Goal: Task Accomplishment & Management: Manage account settings

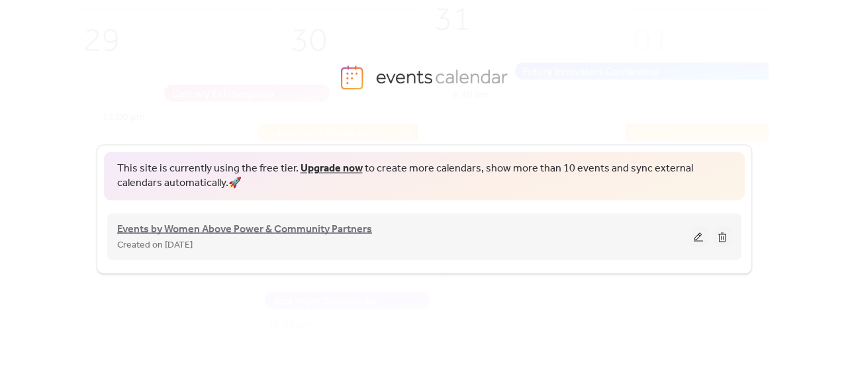
click at [322, 233] on span "Events by Women Above Power & Community Partners" at bounding box center [244, 229] width 255 height 16
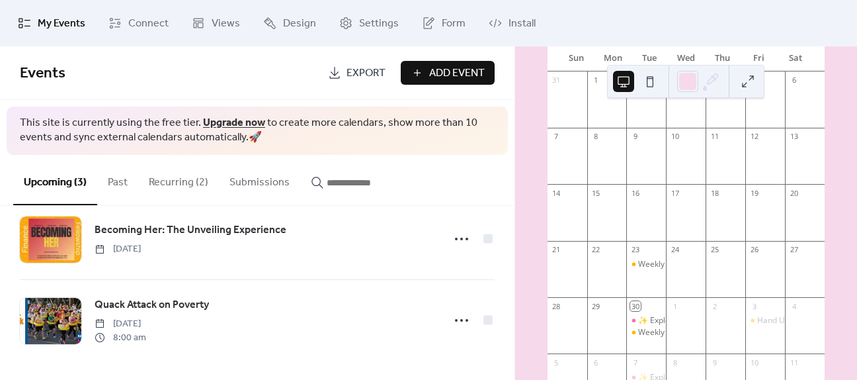
scroll to position [124, 0]
click at [652, 265] on div "Weekly Mental Health Call Presented by Freedom in Mind" at bounding box center [743, 260] width 211 height 11
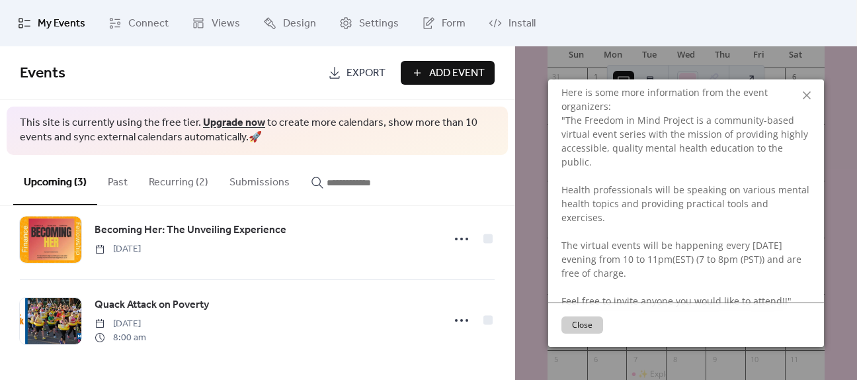
scroll to position [331, 0]
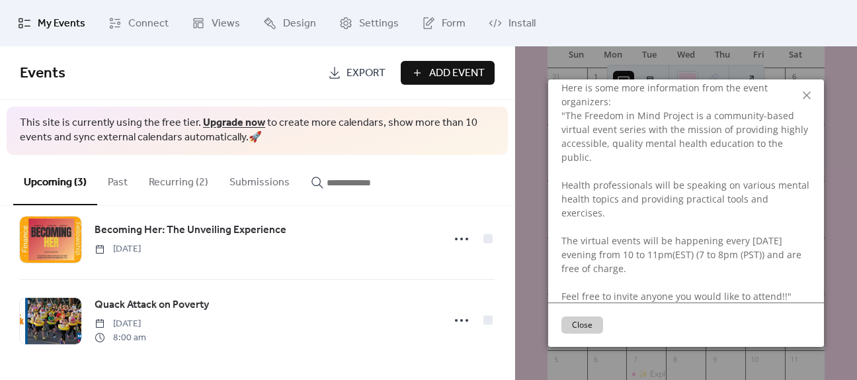
click at [582, 327] on button "Close" at bounding box center [583, 324] width 42 height 17
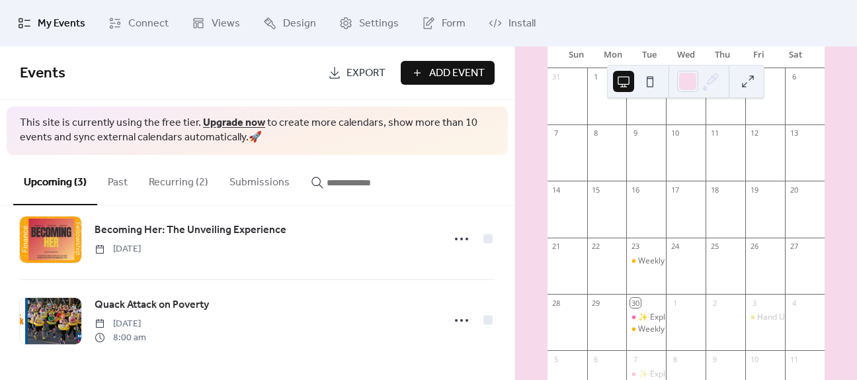
click at [117, 181] on button "Past" at bounding box center [117, 179] width 41 height 49
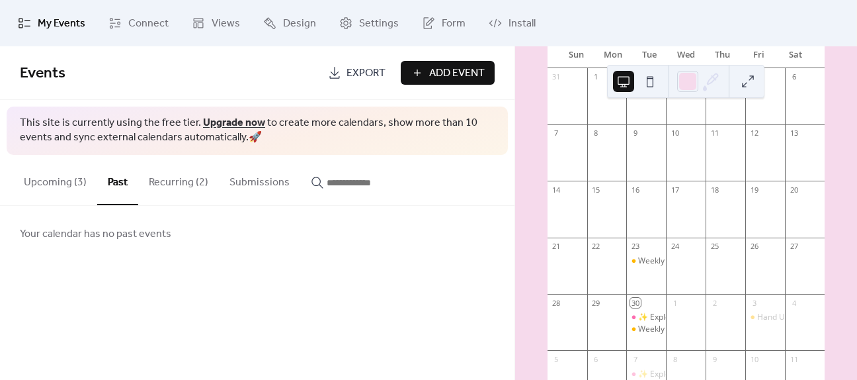
click at [193, 185] on button "Recurring (2)" at bounding box center [178, 179] width 81 height 49
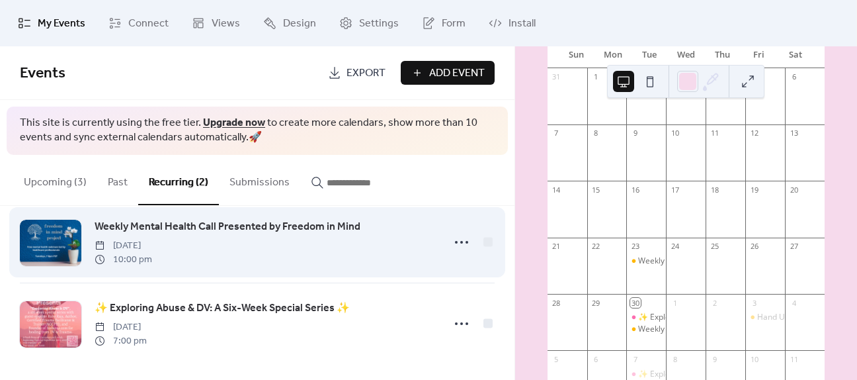
scroll to position [27, 0]
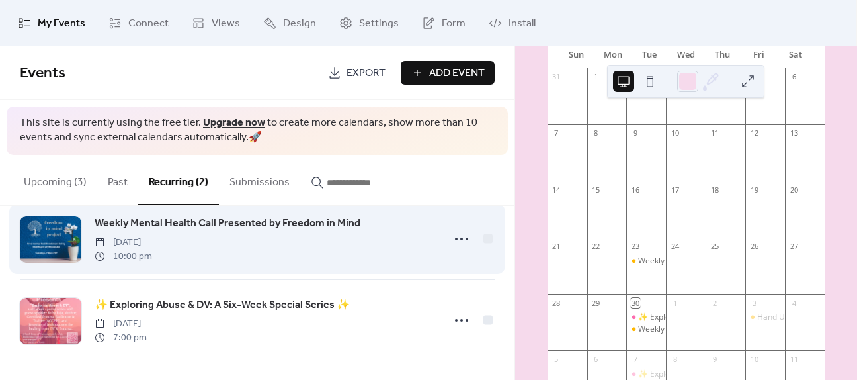
click at [298, 219] on span "Weekly Mental Health Call Presented by Freedom in Mind" at bounding box center [228, 224] width 266 height 16
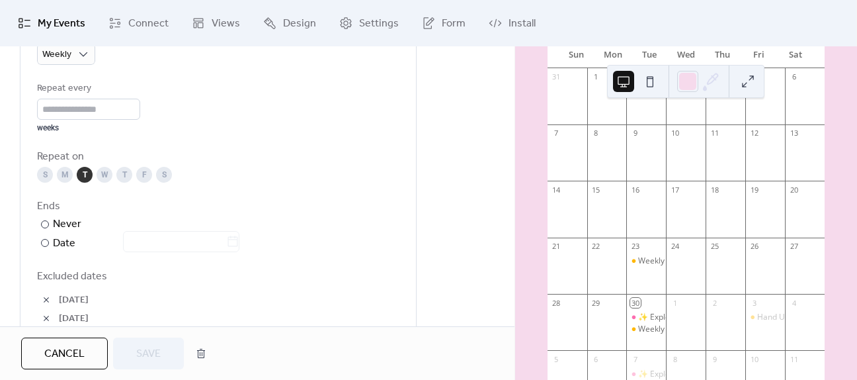
scroll to position [794, 0]
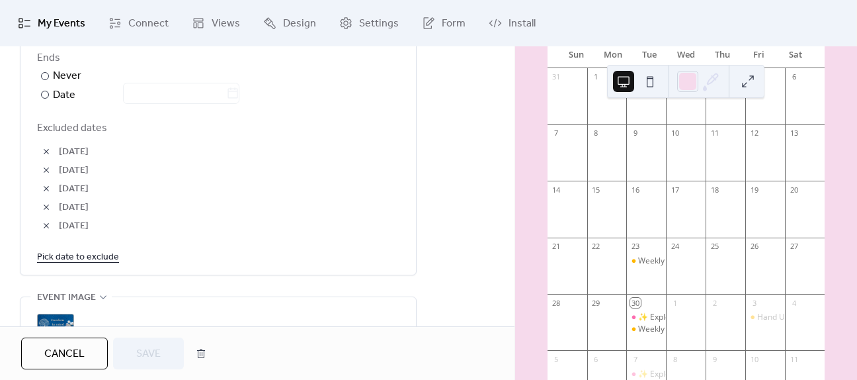
click at [95, 260] on link "Pick date to exclude" at bounding box center [78, 256] width 82 height 17
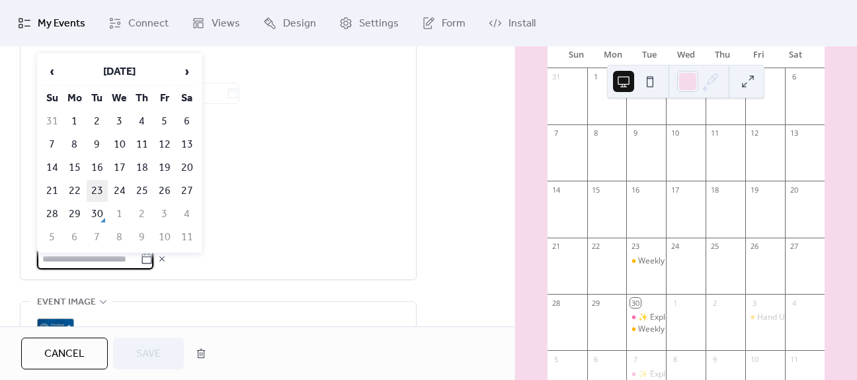
click at [92, 187] on td "23" at bounding box center [97, 191] width 21 height 22
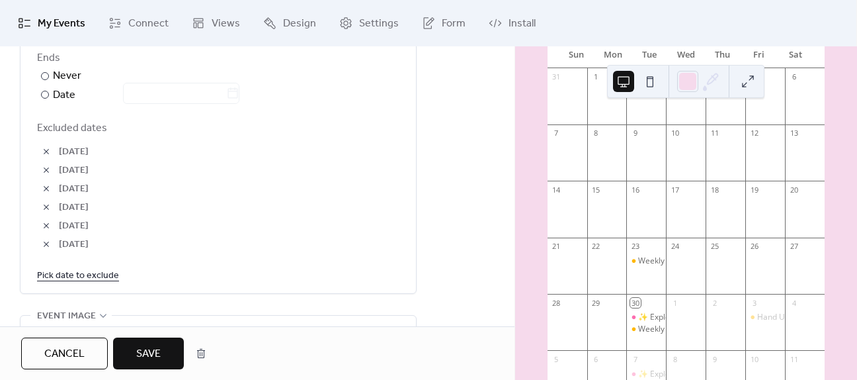
click at [134, 343] on button "Save" at bounding box center [148, 353] width 71 height 32
